Goal: Information Seeking & Learning: Learn about a topic

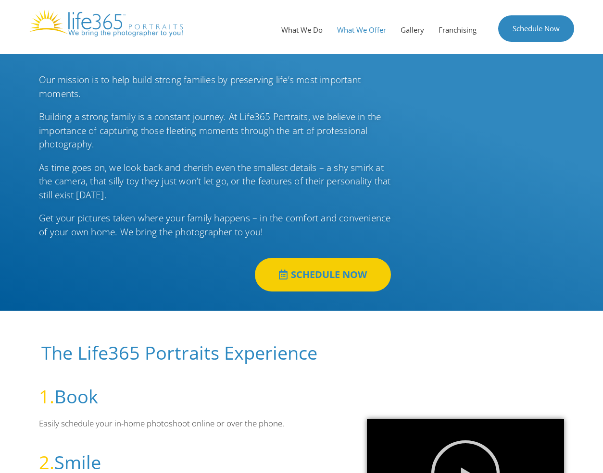
click at [358, 31] on link "What We Offer" at bounding box center [361, 29] width 63 height 29
